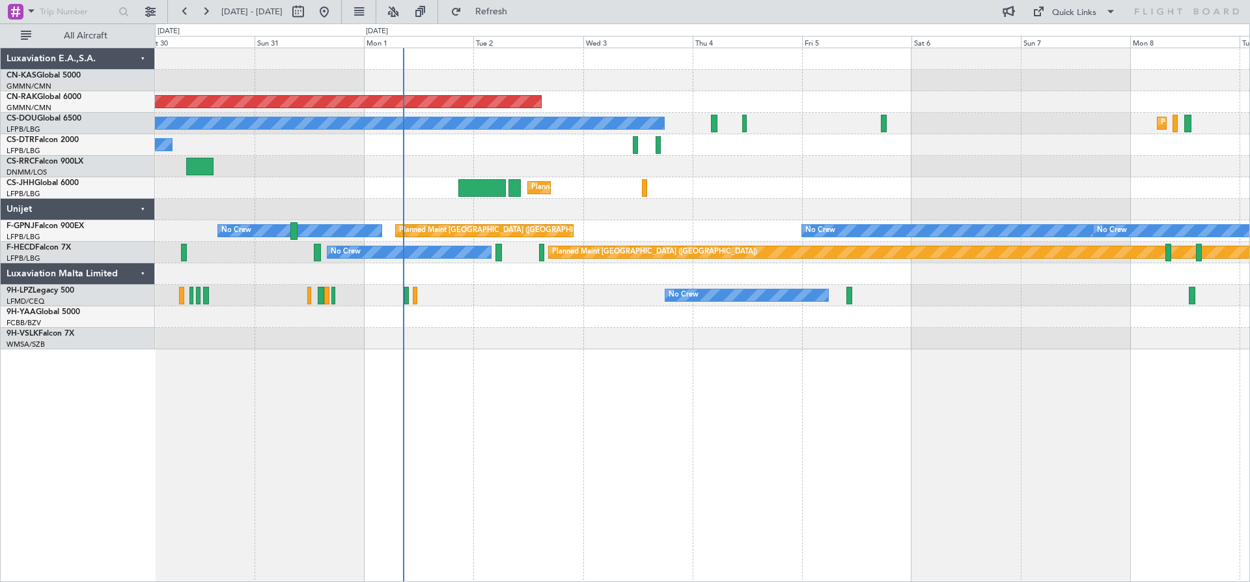
click at [679, 417] on div "Planned Maint [GEOGRAPHIC_DATA] ([GEOGRAPHIC_DATA]) Planned Maint [GEOGRAPHIC_D…" at bounding box center [702, 315] width 1095 height 534
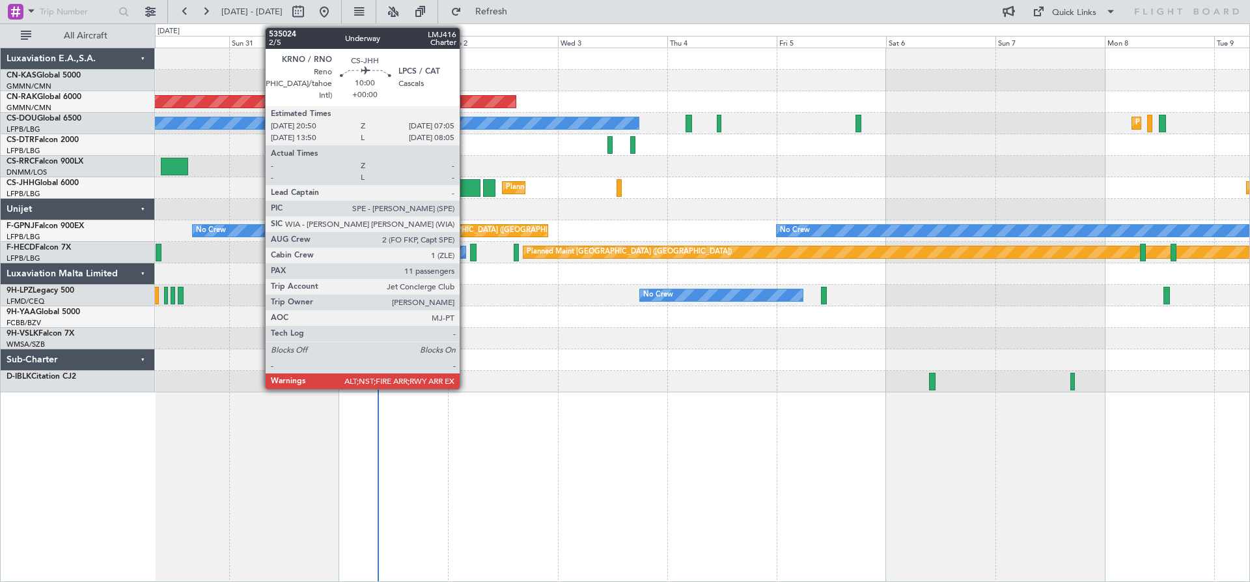
click at [466, 190] on div at bounding box center [456, 188] width 47 height 18
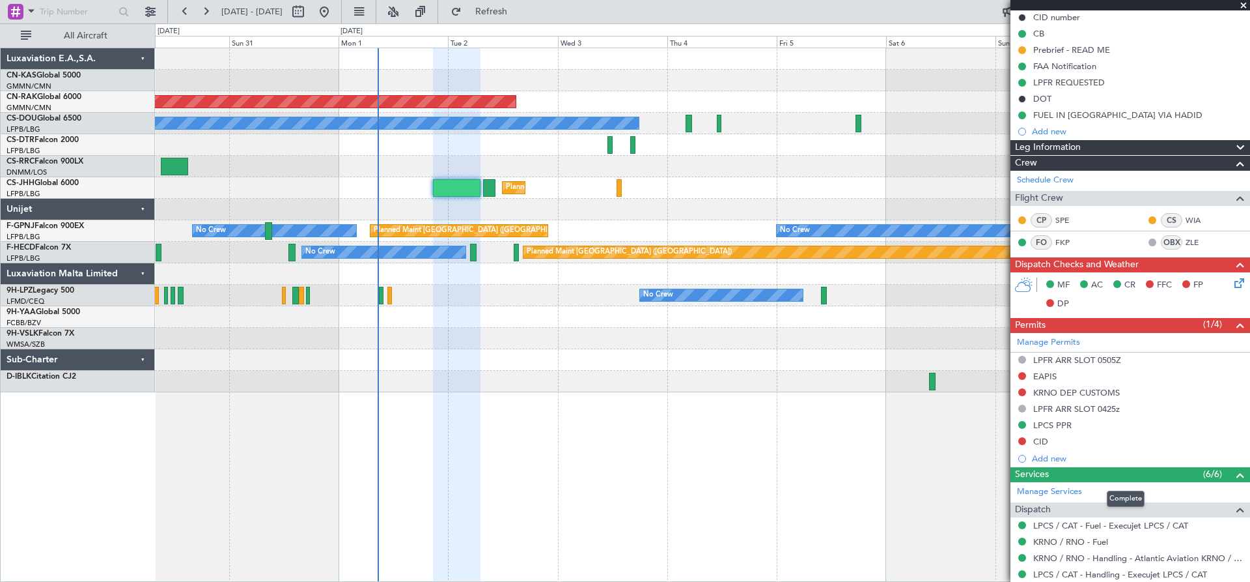
scroll to position [3, 0]
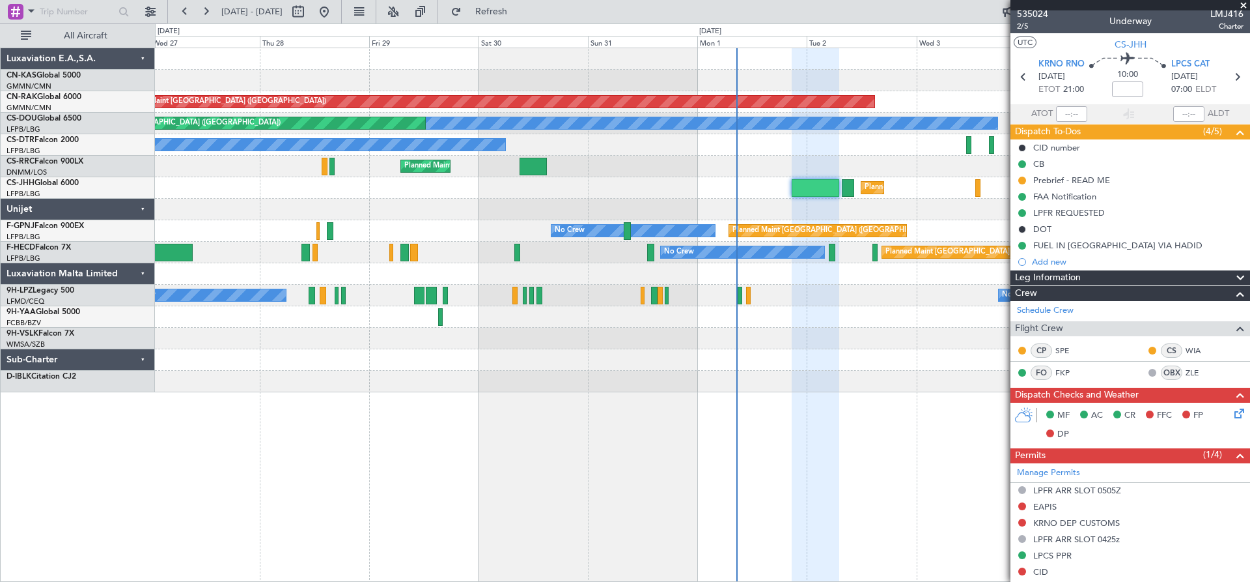
click at [893, 448] on div "Planned Maint [GEOGRAPHIC_DATA] ([GEOGRAPHIC_DATA]) Planned Maint [GEOGRAPHIC_D…" at bounding box center [702, 315] width 1095 height 534
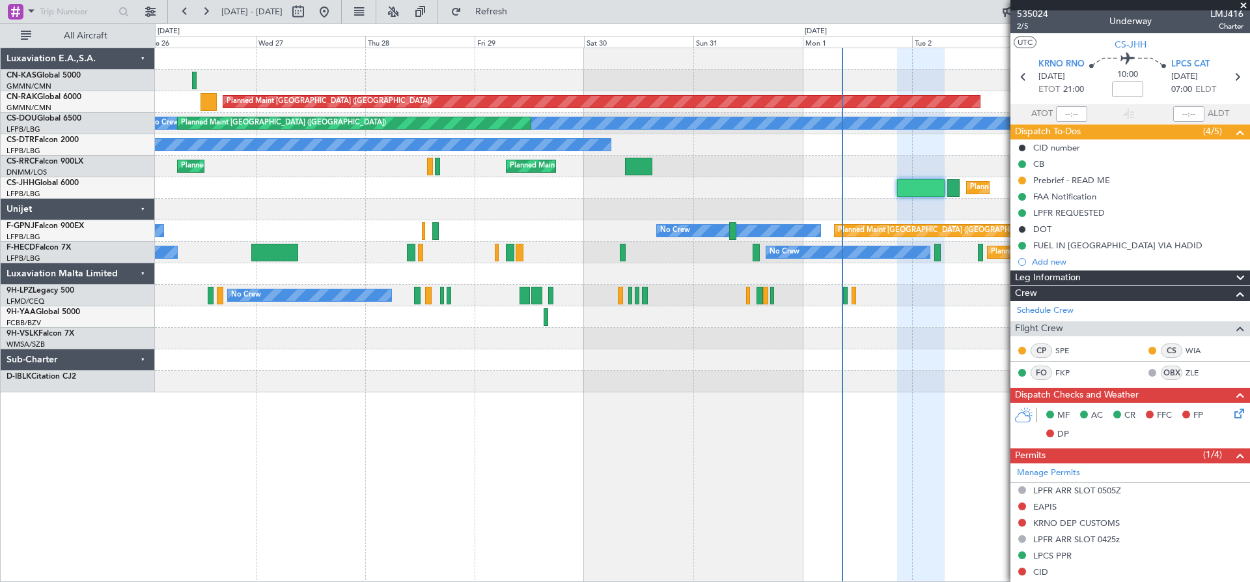
click at [714, 422] on div "Planned Maint [GEOGRAPHIC_DATA] ([GEOGRAPHIC_DATA]) Planned Maint [GEOGRAPHIC_D…" at bounding box center [702, 315] width 1095 height 534
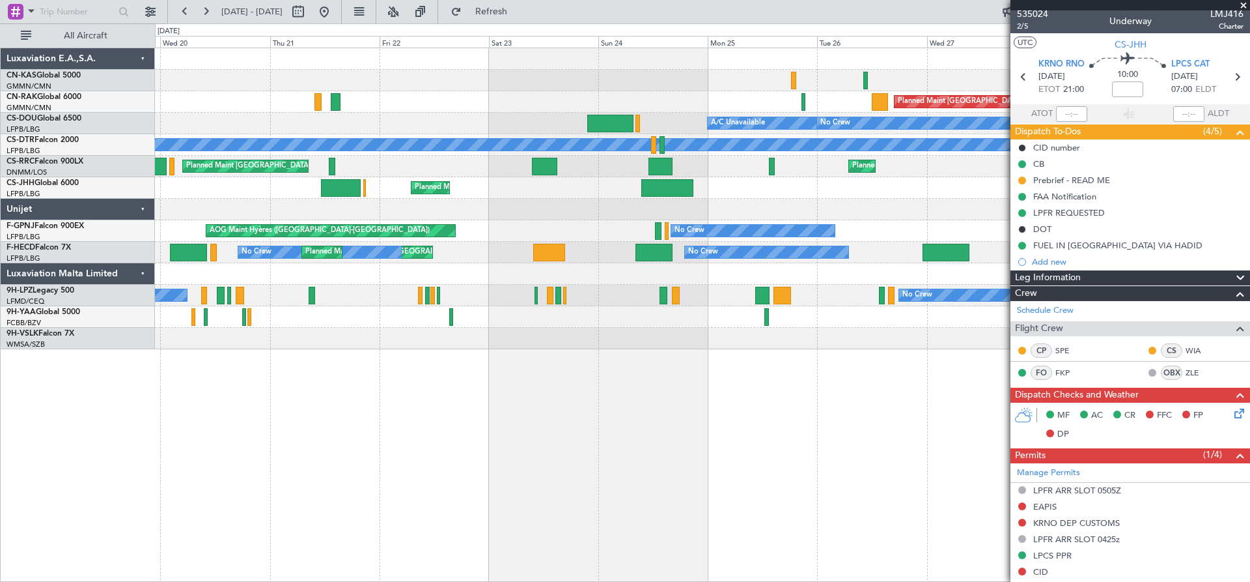
click at [667, 445] on div "Planned Maint [GEOGRAPHIC_DATA] ([GEOGRAPHIC_DATA]) Planned Maint [GEOGRAPHIC_D…" at bounding box center [702, 315] width 1095 height 534
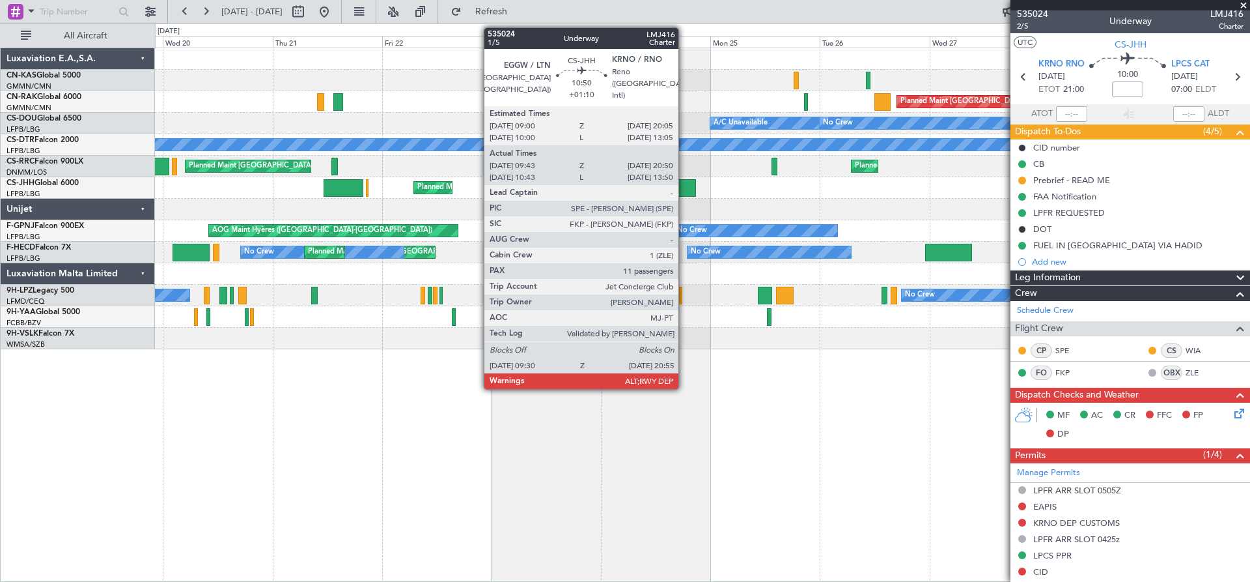
click at [684, 187] on div at bounding box center [670, 188] width 52 height 18
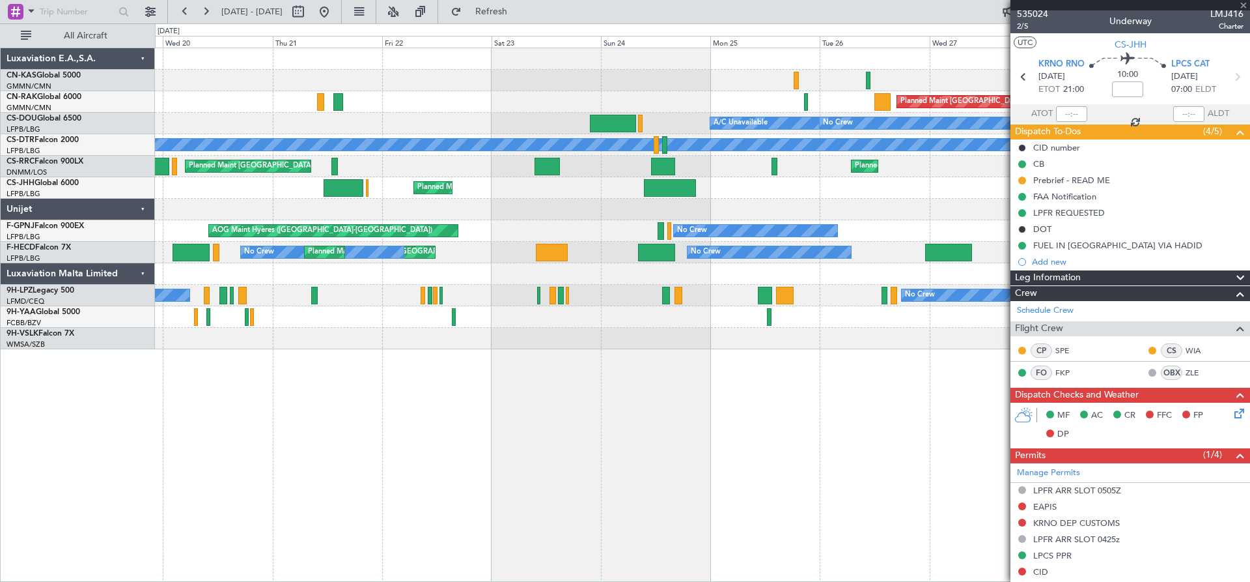
type input "+01:10"
type input "09:53"
type input "20:45"
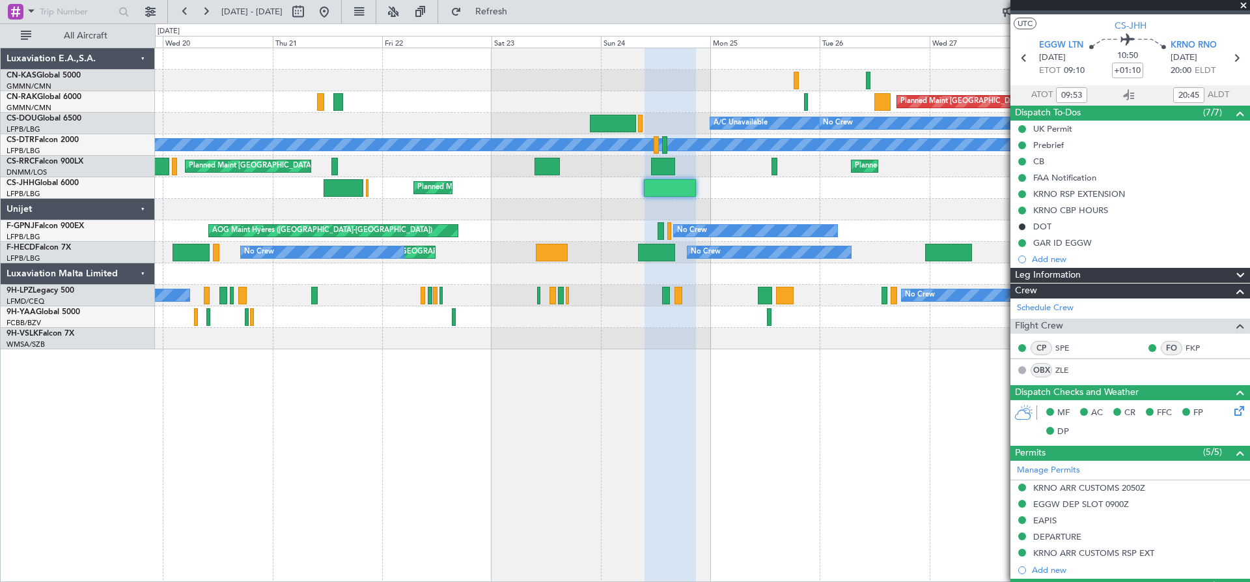
scroll to position [0, 0]
